Goal: Communication & Community: Share content

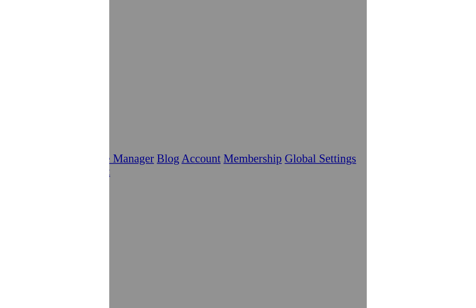
scroll to position [96, 183]
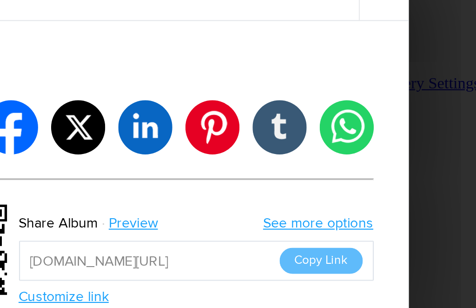
click at [292, 163] on link "See more options" at bounding box center [317, 167] width 51 height 8
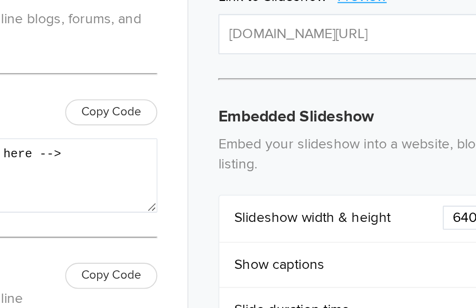
type textarea "<iframe src="[URL][DOMAIN_NAME]" width="640" height="480" frameborder=0 margin=…"
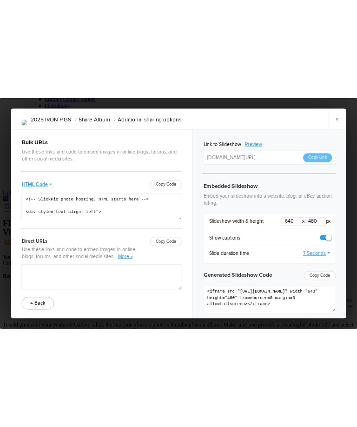
scroll to position [0, 0]
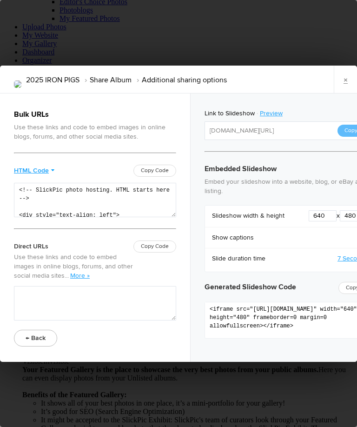
click at [344, 78] on link "×" at bounding box center [345, 80] width 23 height 28
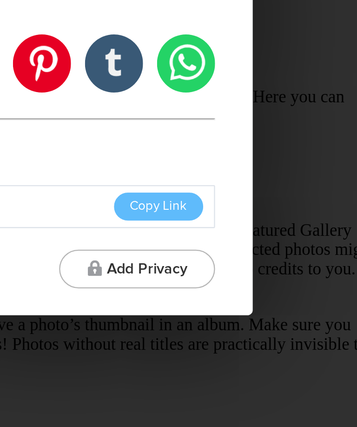
click at [216, 278] on button "Add Privacy" at bounding box center [249, 286] width 67 height 17
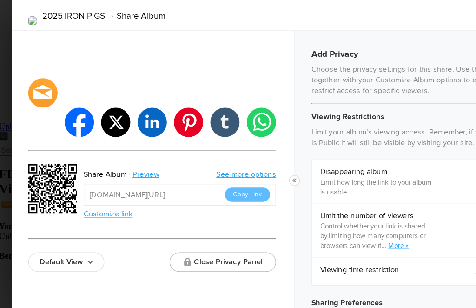
click at [195, 234] on button "Close Privacy Panel" at bounding box center [195, 242] width 91 height 17
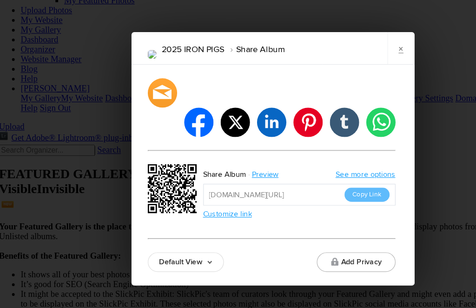
click at [312, 234] on button "Add Privacy" at bounding box center [309, 242] width 67 height 17
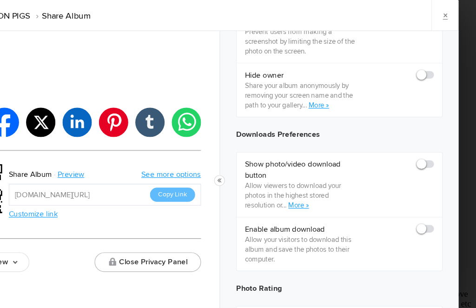
scroll to position [380, 0]
click at [356, 155] on span at bounding box center [440, 155] width 0 height 0
click at [356, 154] on input "checkbox" at bounding box center [440, 154] width 0 height 0
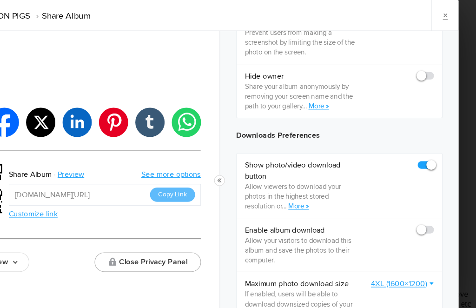
checkbox input "true"
click at [356, 210] on label at bounding box center [433, 214] width 14 height 8
click at [356, 210] on input "checkbox" at bounding box center [440, 210] width 0 height 0
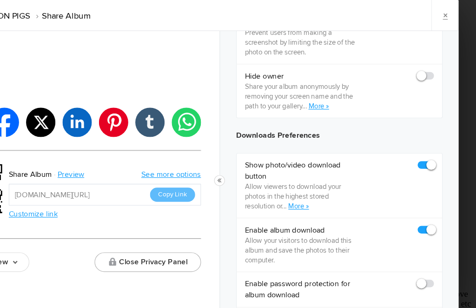
checkbox input "true"
click at [153, 234] on button "Close Privacy Panel" at bounding box center [195, 242] width 91 height 17
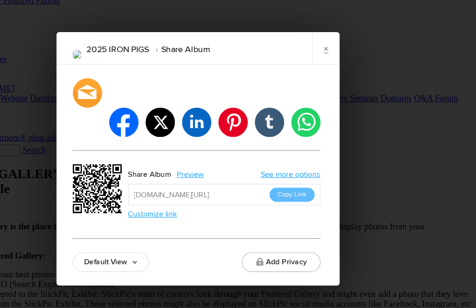
scroll to position [0, 0]
click at [299, 178] on button "Copy Link" at bounding box center [318, 184] width 39 height 12
